Goal: Task Accomplishment & Management: Manage account settings

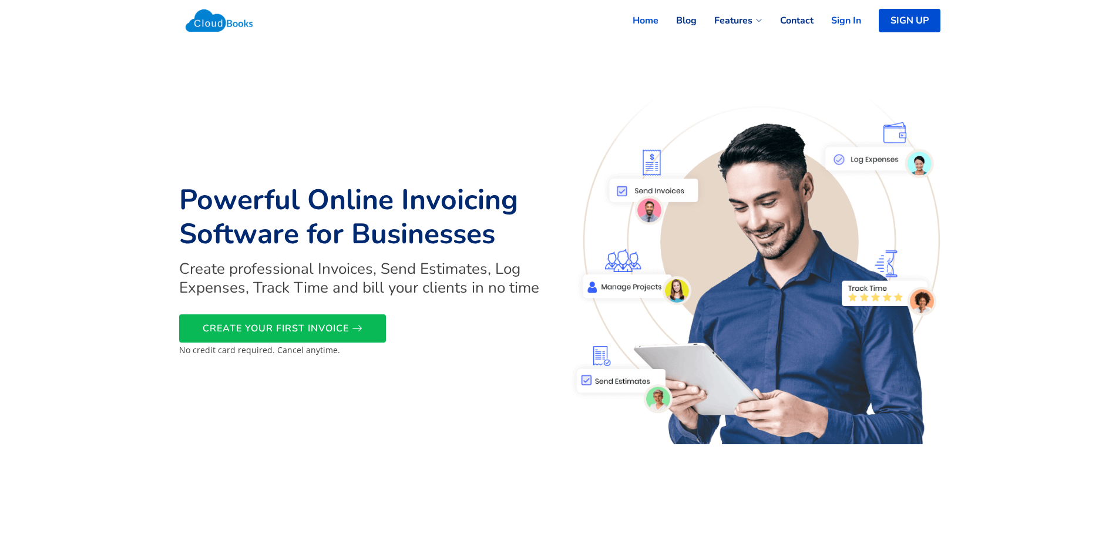
click at [843, 17] on link "Sign In" at bounding box center [837, 21] width 48 height 26
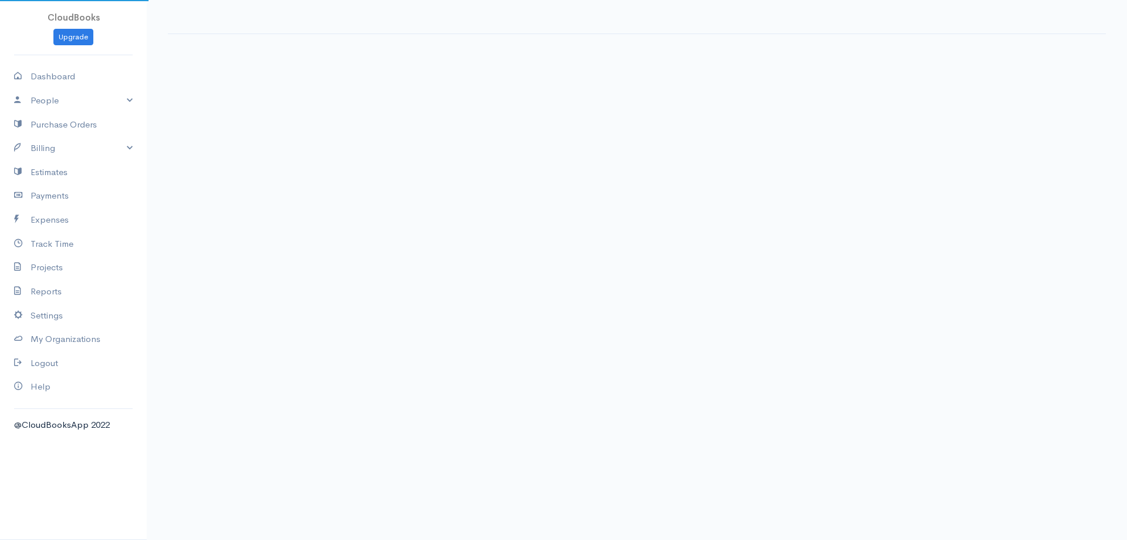
select select "365"
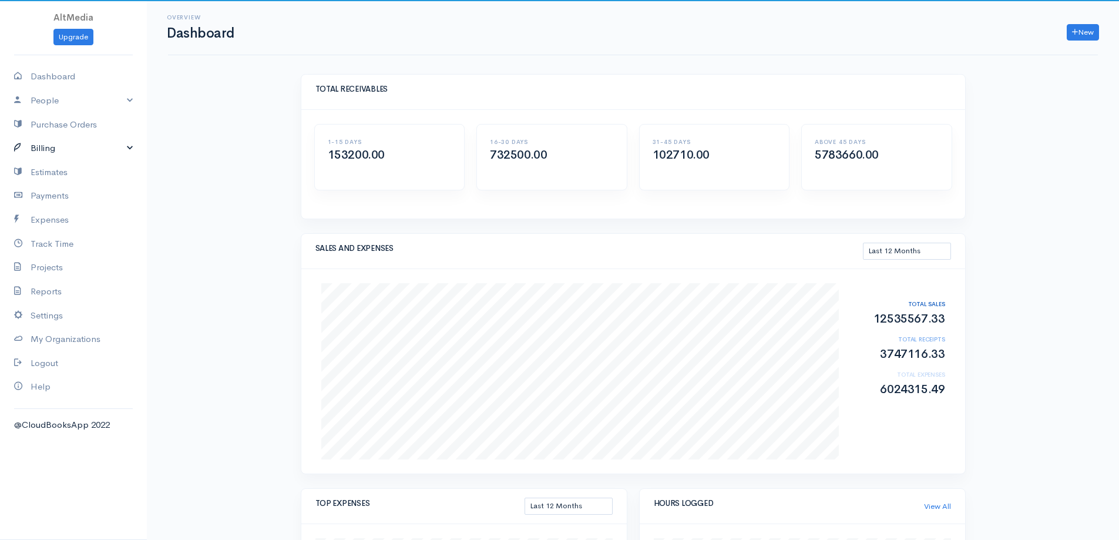
click at [89, 148] on link "Billing" at bounding box center [73, 148] width 147 height 24
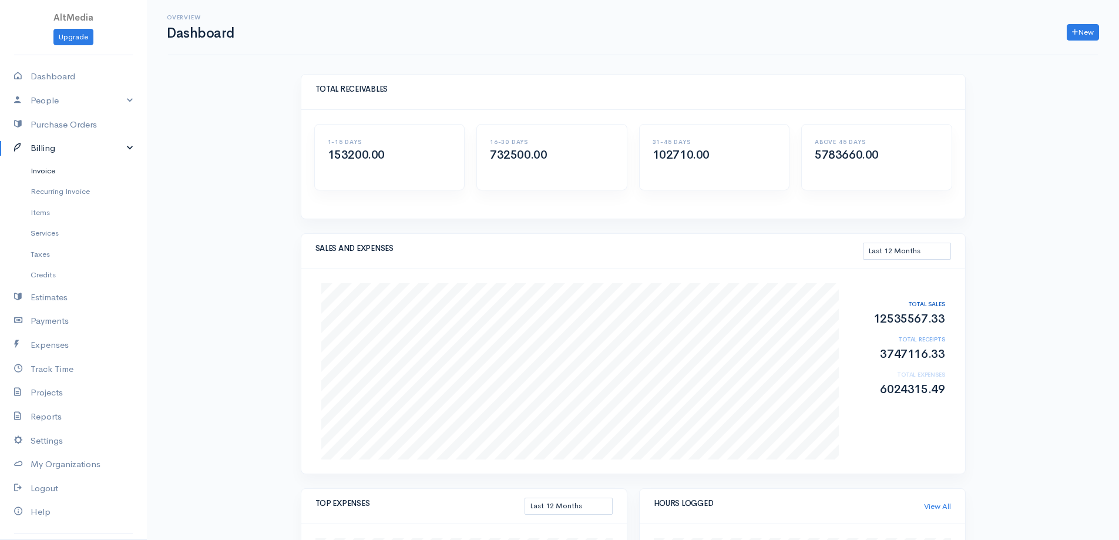
click at [48, 172] on link "Invoice" at bounding box center [73, 170] width 147 height 21
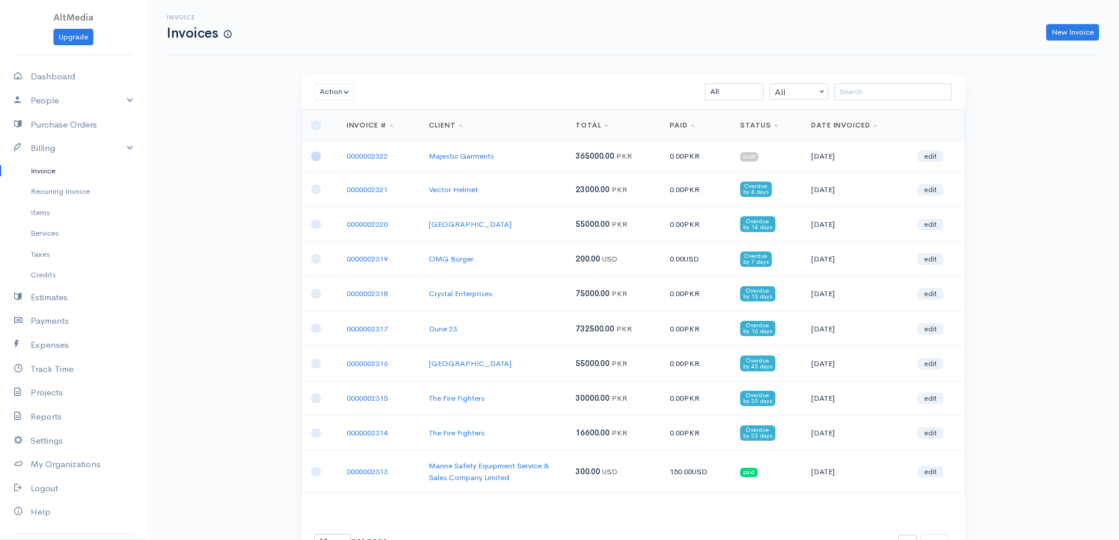
click at [311, 157] on input "checkbox" at bounding box center [315, 155] width 9 height 9
checkbox input "true"
click at [349, 89] on button "Action" at bounding box center [334, 91] width 41 height 17
click at [390, 196] on link "Mark as Sent" at bounding box center [361, 197] width 93 height 21
